Goal: Task Accomplishment & Management: Manage account settings

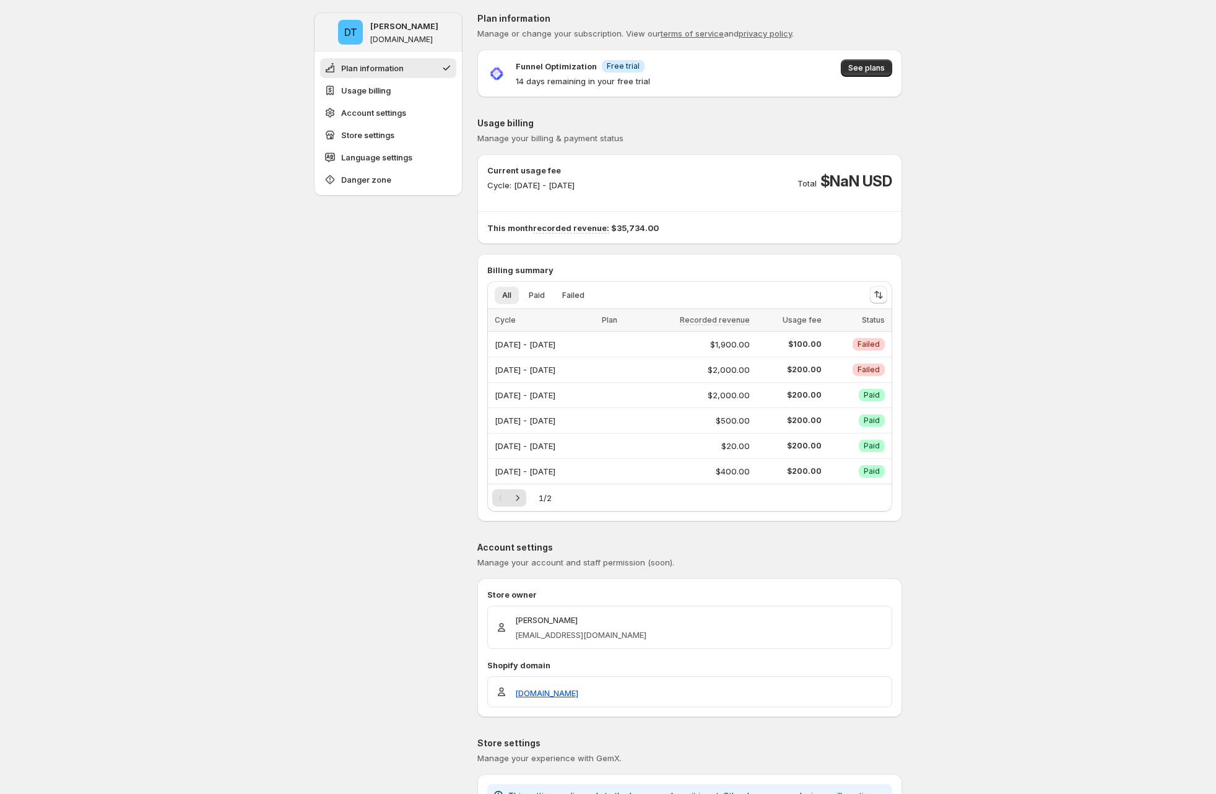
click at [862, 72] on span "See plans" at bounding box center [866, 68] width 37 height 10
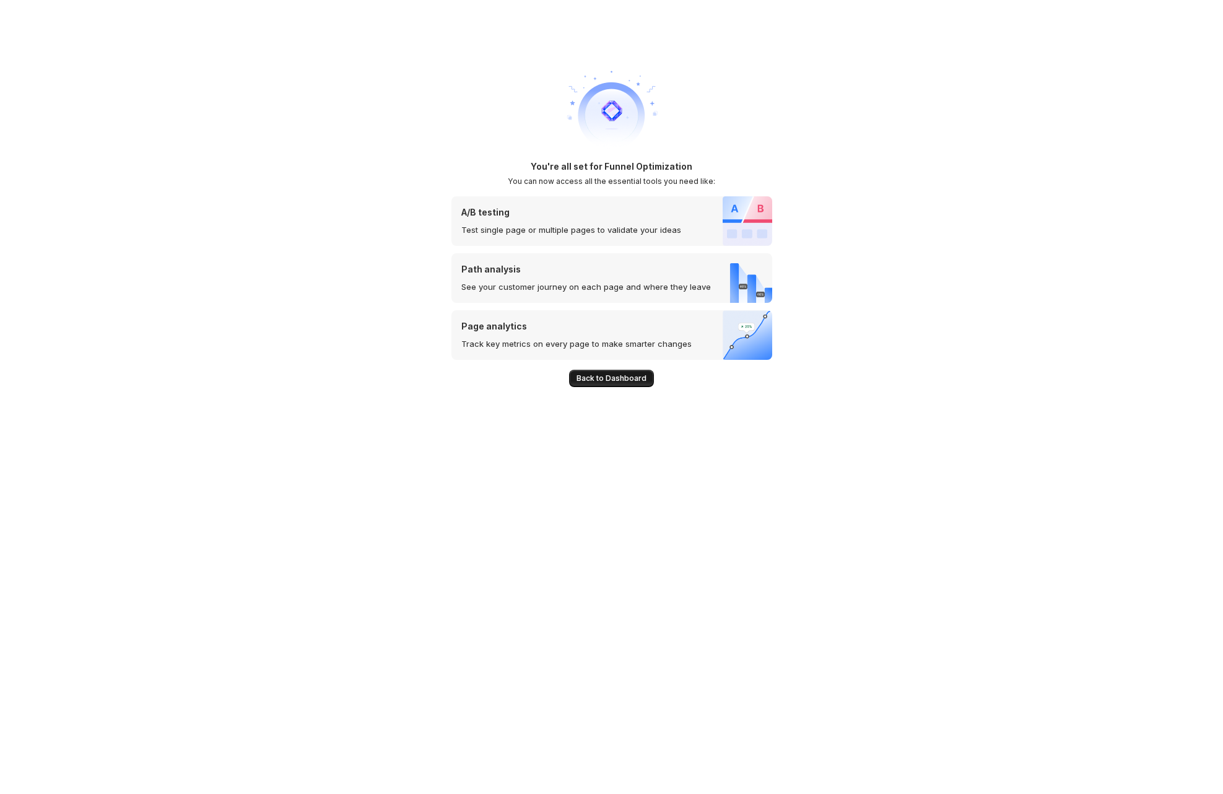
click at [619, 376] on span "Back to Dashboard" at bounding box center [612, 378] width 70 height 10
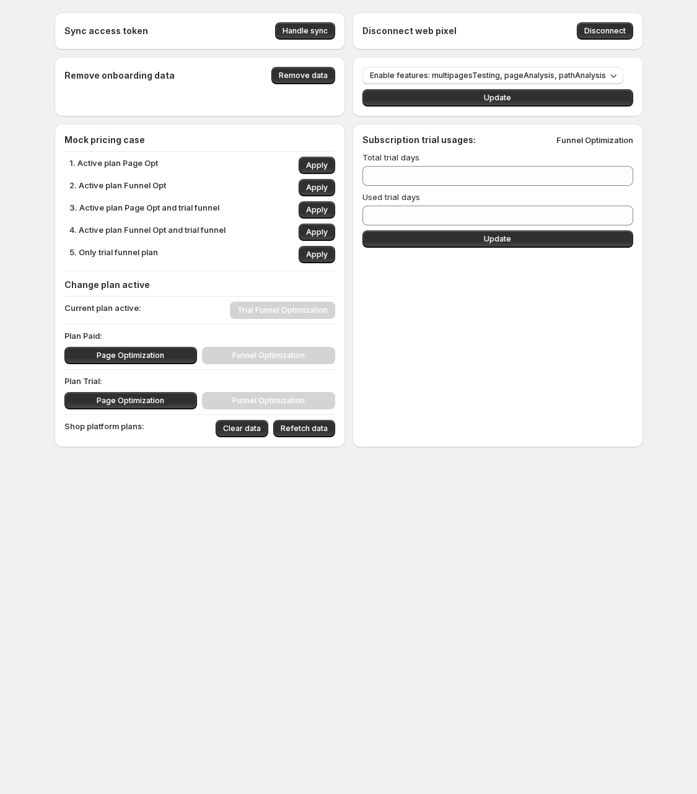
click at [479, 386] on div "Subscription trial usages: Funnel Optimization Total trial days ** Used trial d…" at bounding box center [497, 285] width 290 height 323
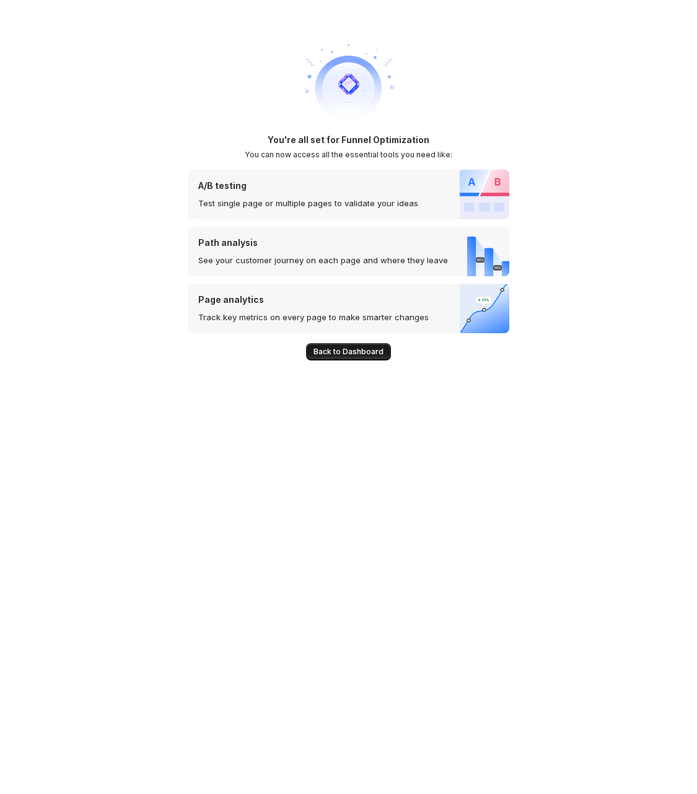
click at [362, 355] on span "Back to Dashboard" at bounding box center [348, 352] width 70 height 10
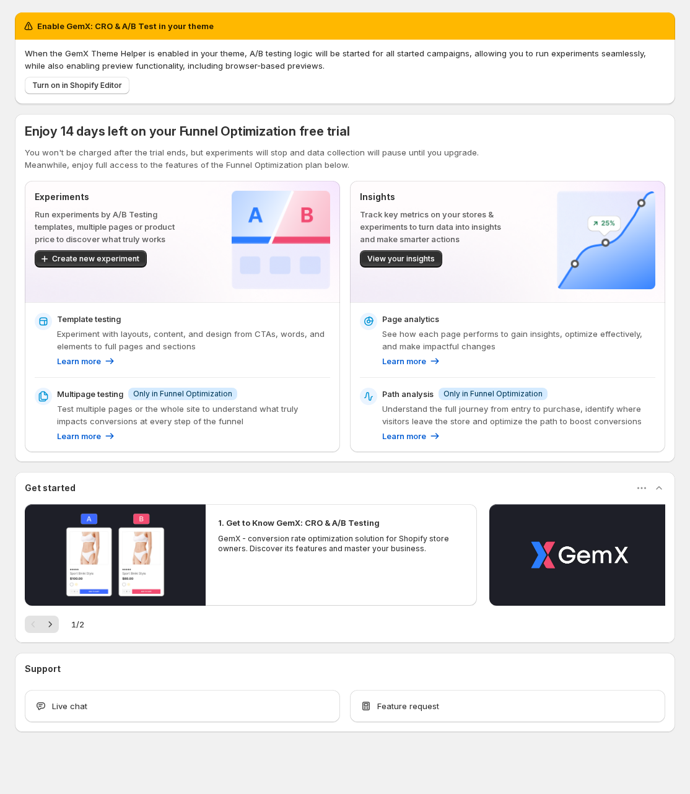
scroll to position [6, 0]
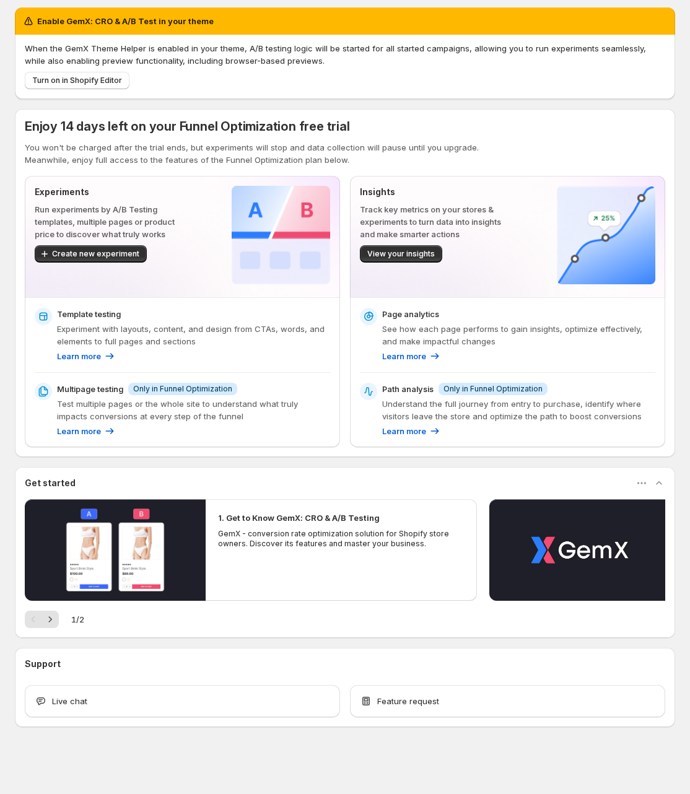
click at [412, 316] on p "Page analytics" at bounding box center [410, 314] width 57 height 12
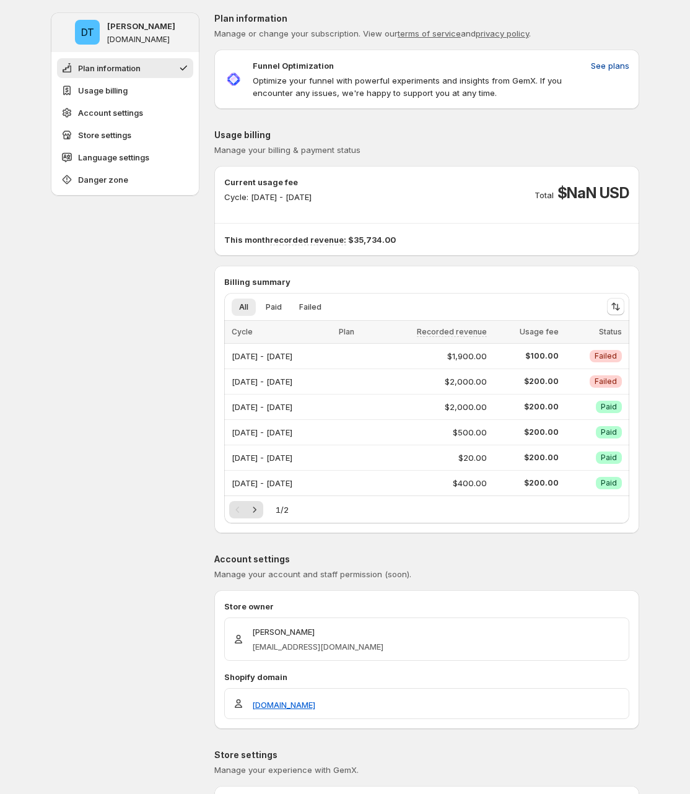
click at [615, 69] on span "See plans" at bounding box center [610, 65] width 38 height 12
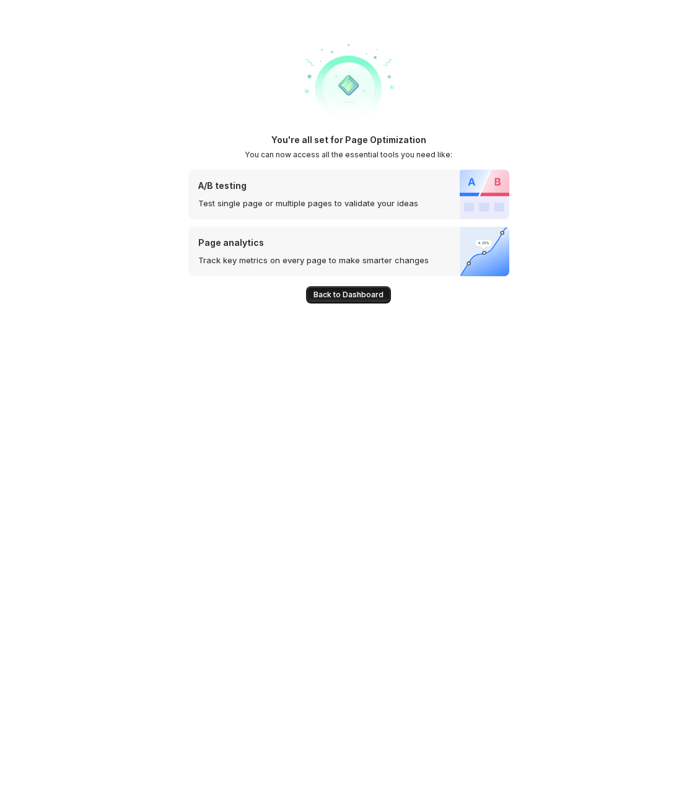
drag, startPoint x: 336, startPoint y: 290, endPoint x: 347, endPoint y: 290, distance: 11.8
click at [335, 291] on span "Back to Dashboard" at bounding box center [348, 295] width 70 height 10
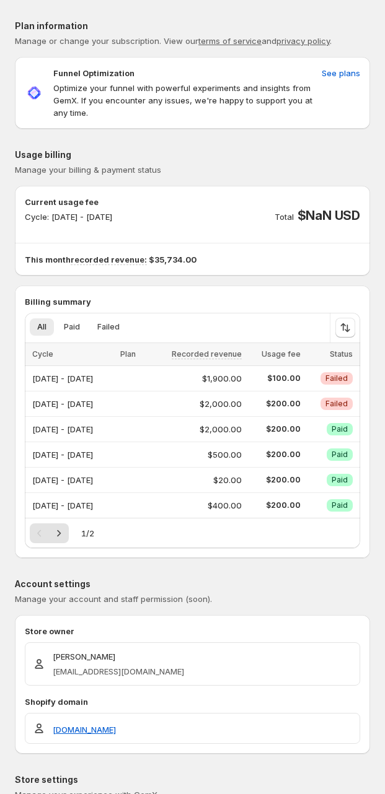
click at [229, 274] on div "Current usage fee Cycle: Aug 01, 2025 - Aug 31, 2025 Total $NaN USD This month …" at bounding box center [192, 231] width 355 height 90
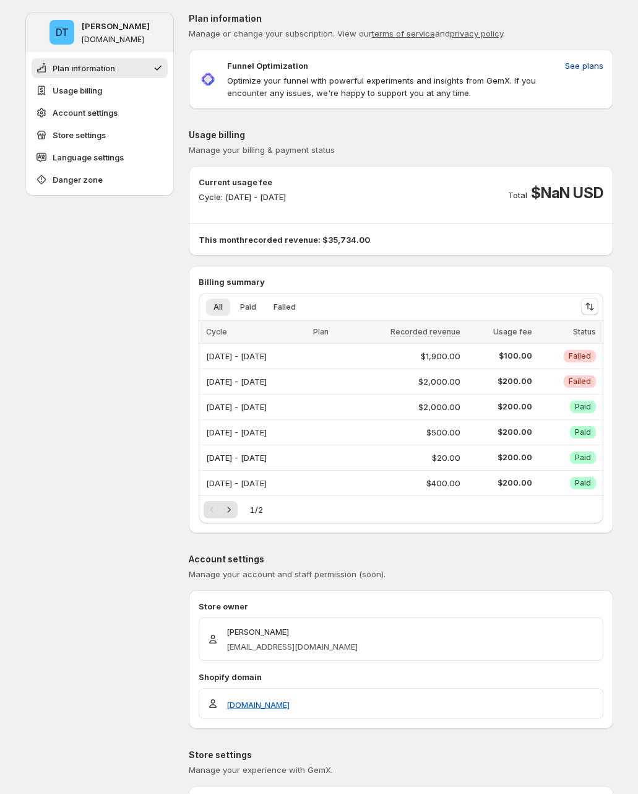
click at [585, 64] on span "See plans" at bounding box center [584, 65] width 38 height 12
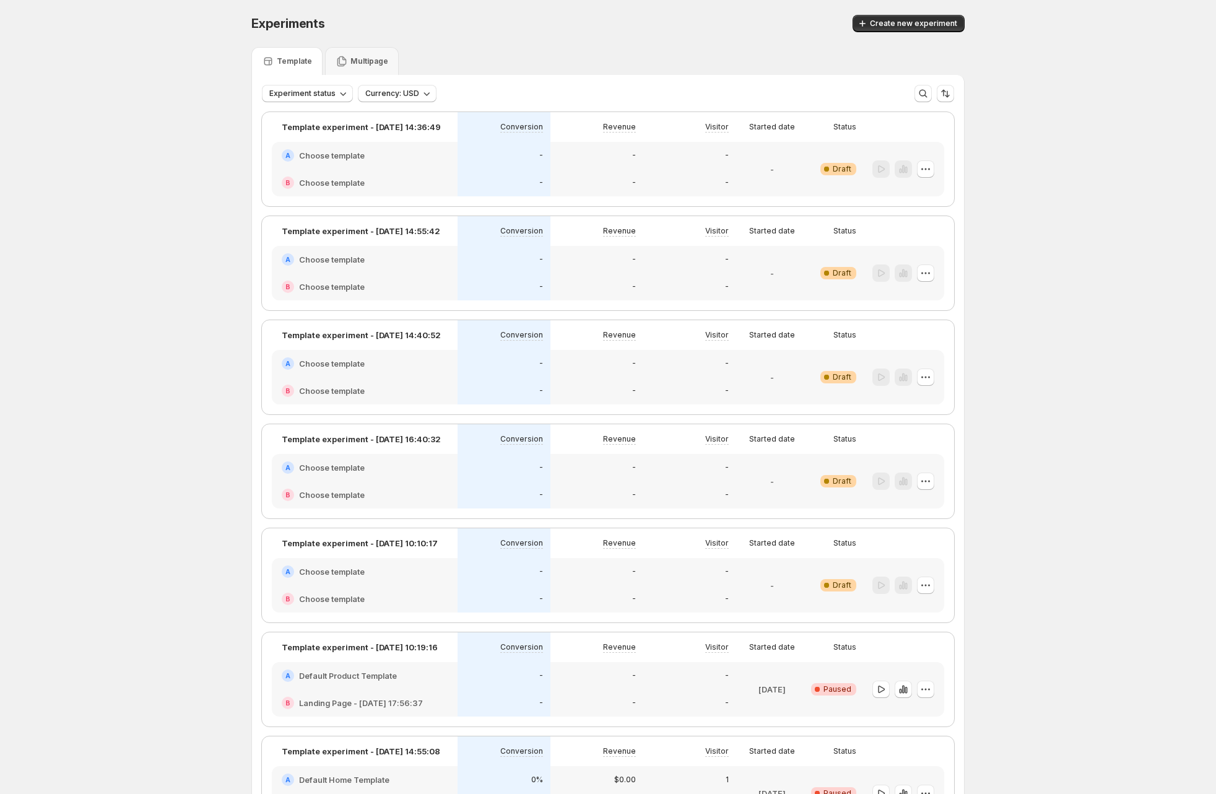
click at [364, 68] on div "Multipage" at bounding box center [362, 61] width 74 height 28
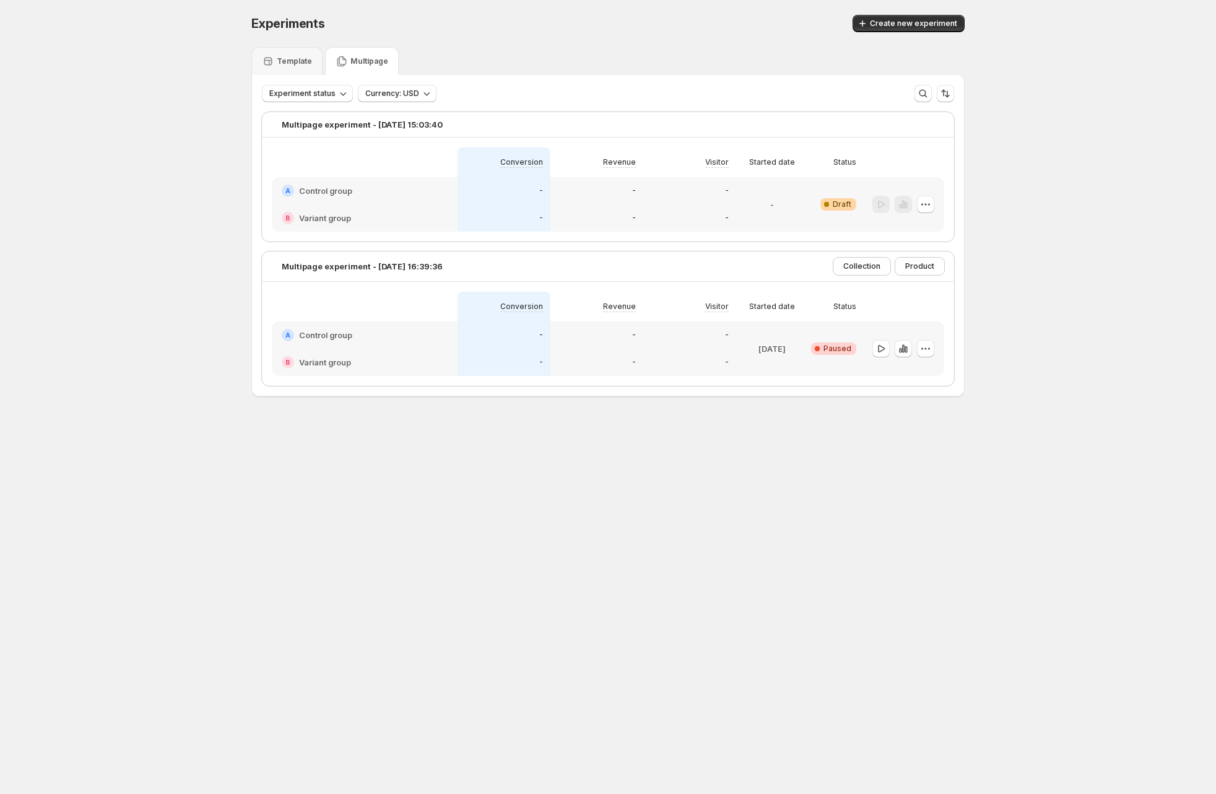
scroll to position [1, 0]
click at [907, 346] on icon "button" at bounding box center [906, 349] width 2 height 7
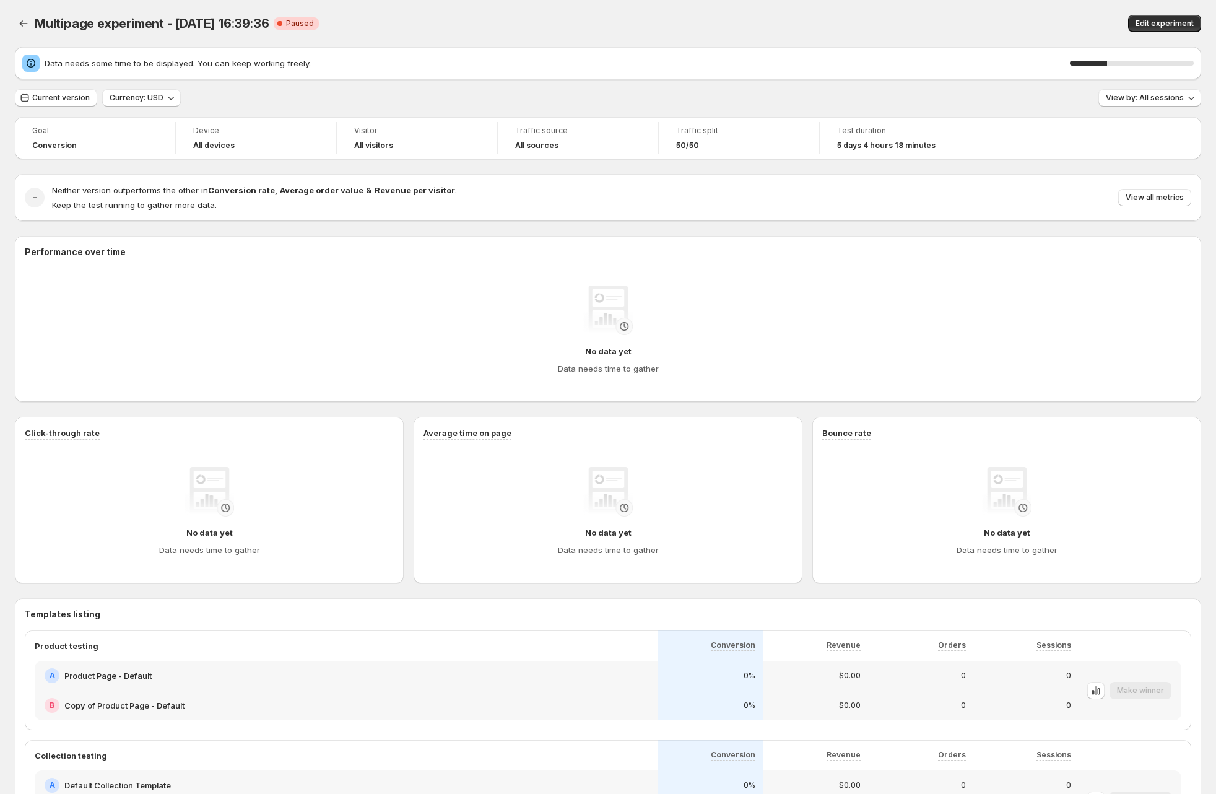
scroll to position [123, 0]
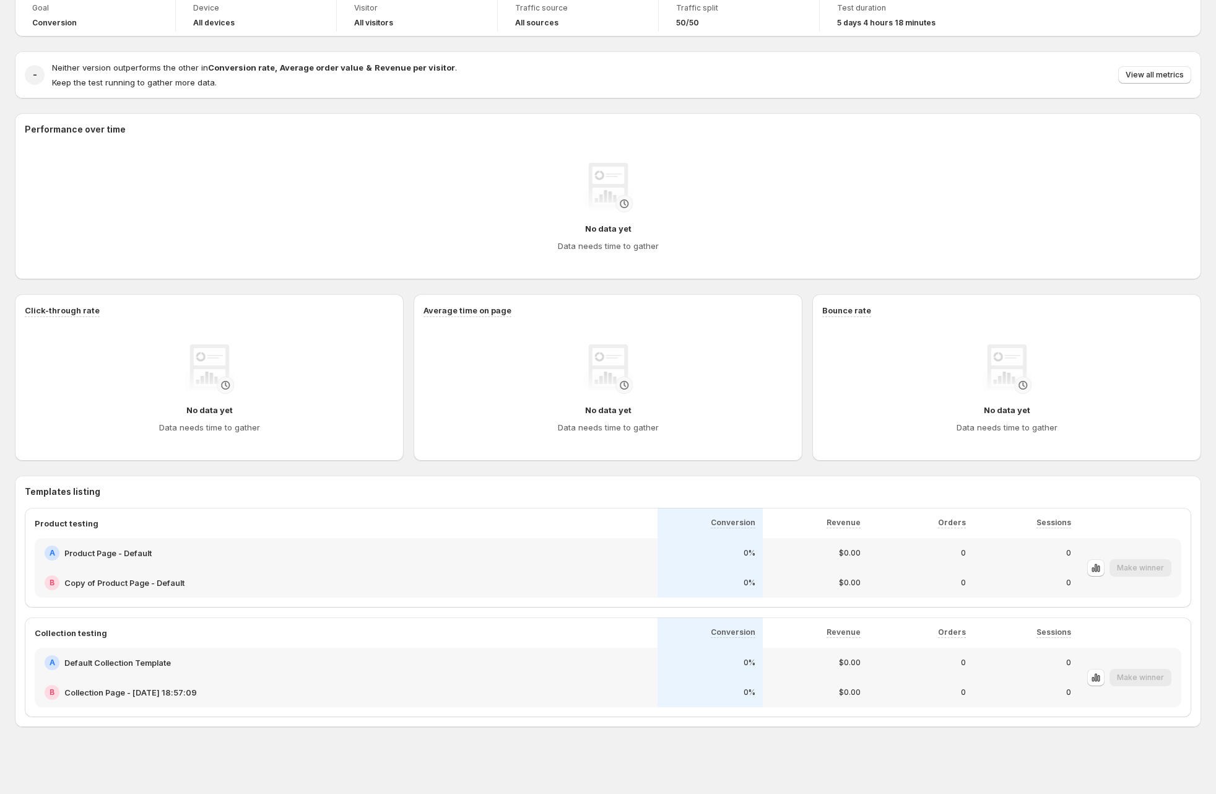
click at [79, 494] on h3 "Templates listing" at bounding box center [608, 492] width 1167 height 12
copy h3 "Templates listing"
